Goal: Navigation & Orientation: Find specific page/section

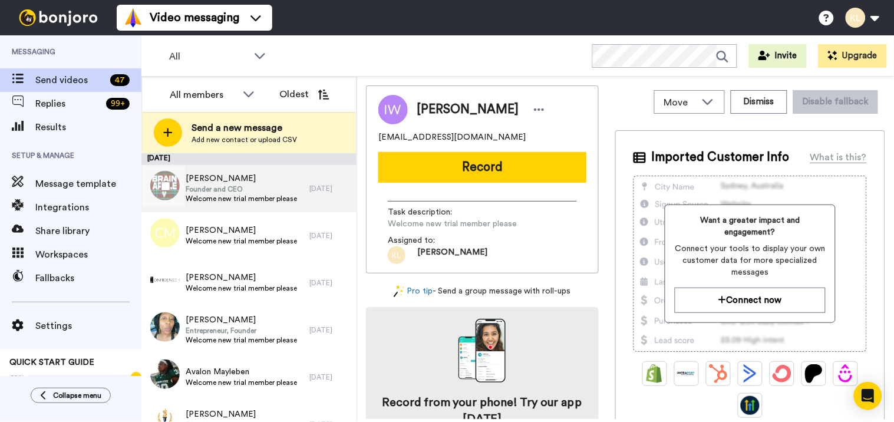
click at [274, 195] on span "Welcome new trial member please" at bounding box center [241, 198] width 111 height 9
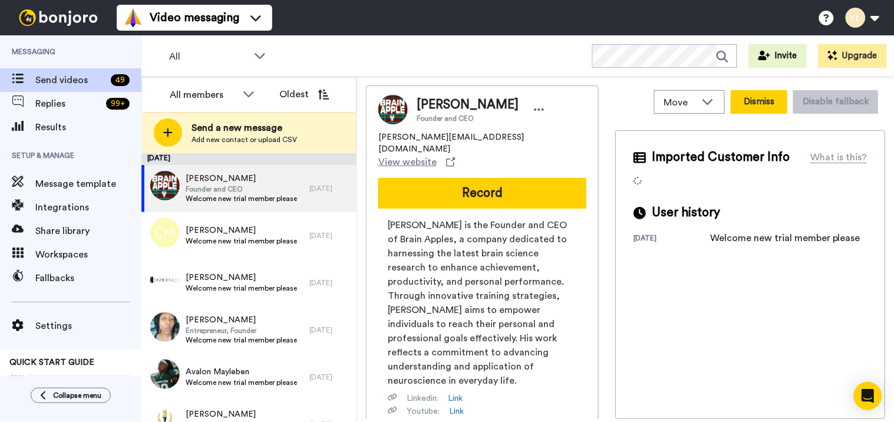
click at [755, 98] on button "Dismiss" at bounding box center [759, 102] width 57 height 24
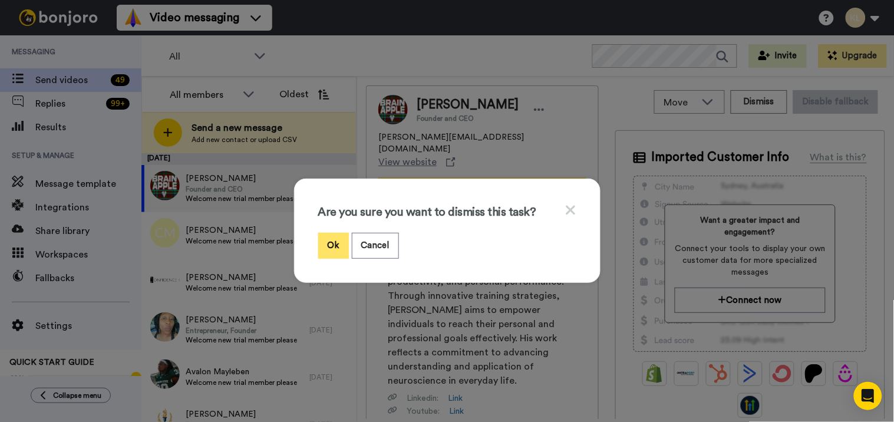
click at [337, 250] on button "Ok" at bounding box center [333, 245] width 31 height 25
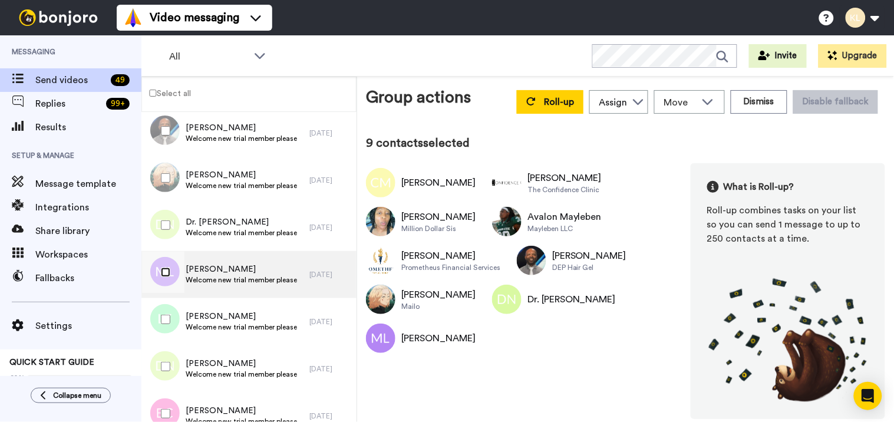
scroll to position [393, 0]
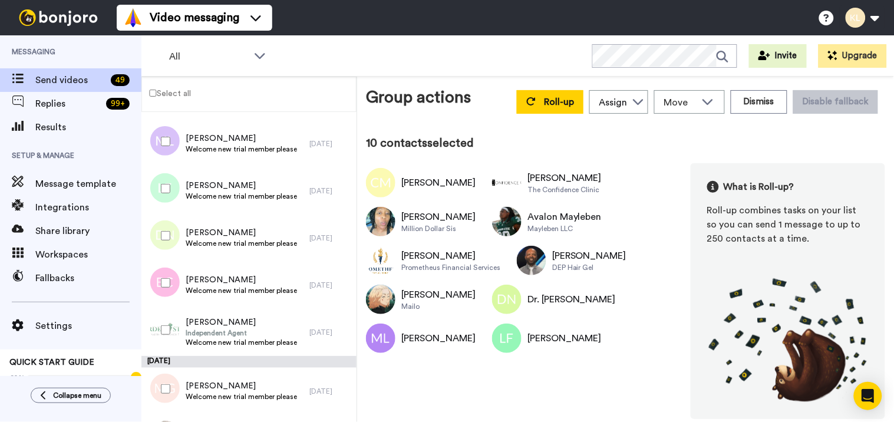
click at [163, 228] on div at bounding box center [163, 235] width 42 height 41
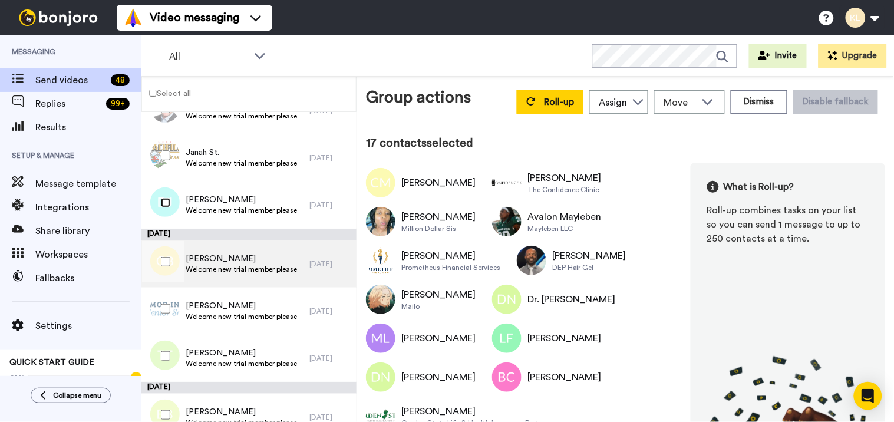
scroll to position [786, 0]
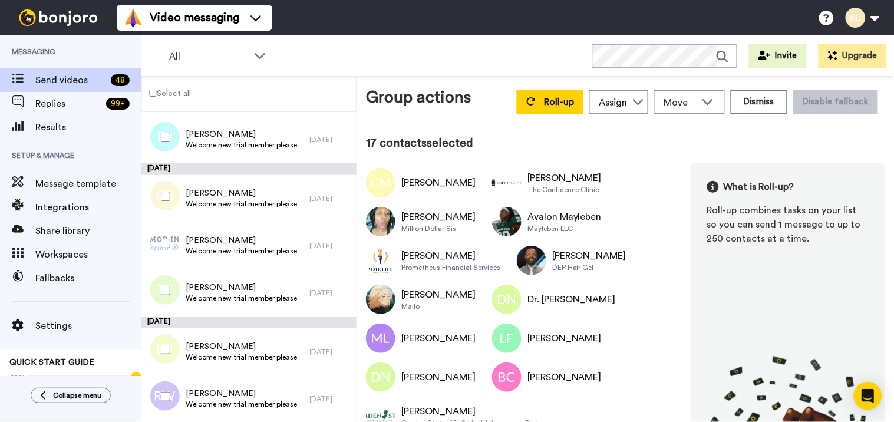
click at [165, 190] on div at bounding box center [163, 196] width 42 height 41
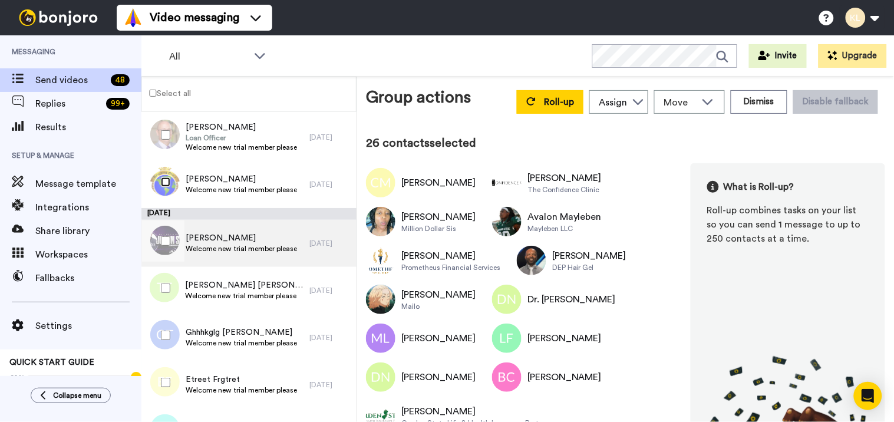
scroll to position [1136, 0]
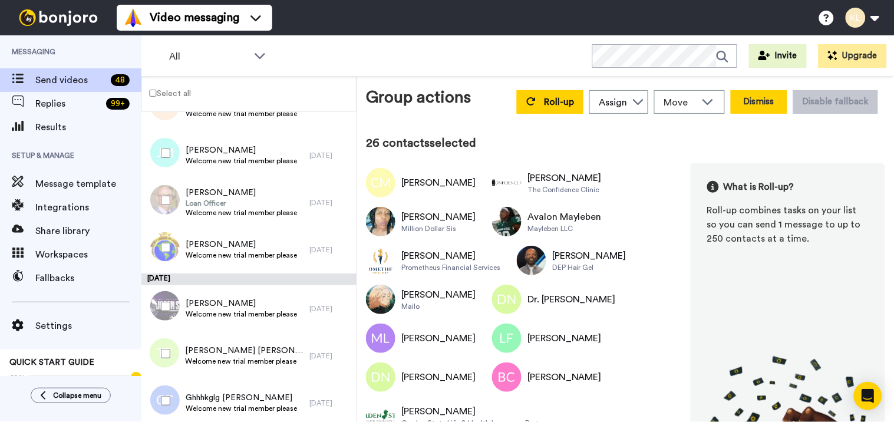
click at [769, 103] on button "Dismiss" at bounding box center [759, 102] width 57 height 24
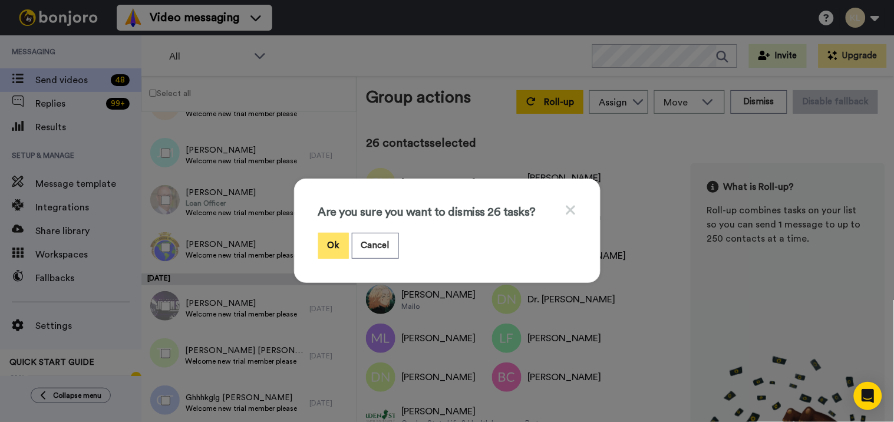
click at [322, 254] on button "Ok" at bounding box center [333, 245] width 31 height 25
